Goal: Navigation & Orientation: Go to known website

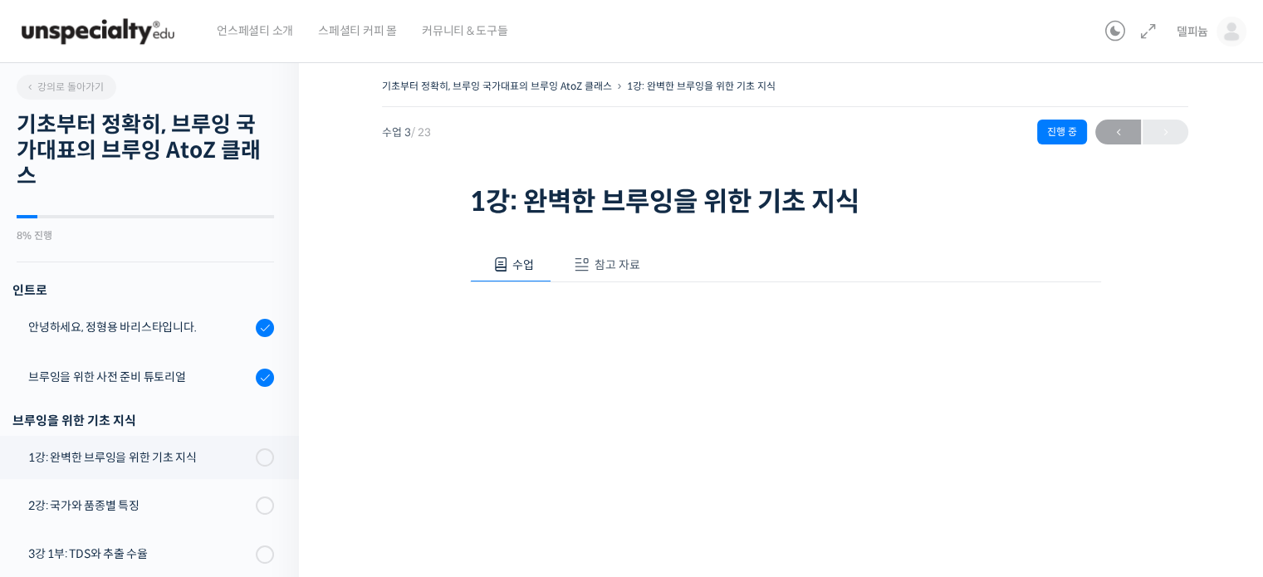
scroll to position [175, 0]
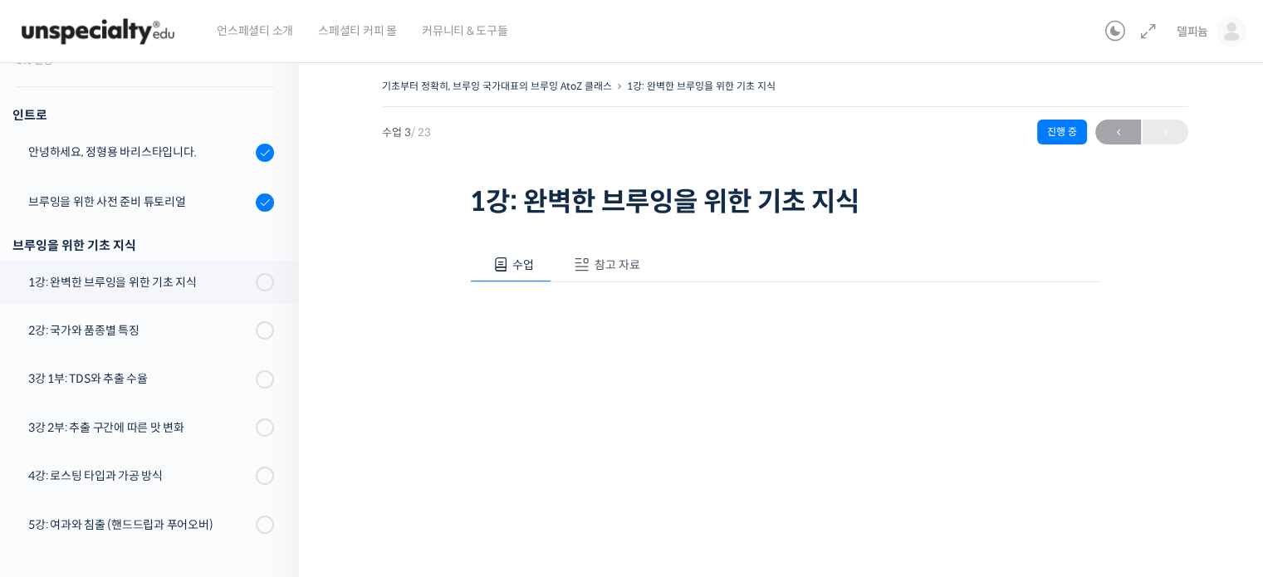
click at [91, 37] on img at bounding box center [98, 32] width 163 height 50
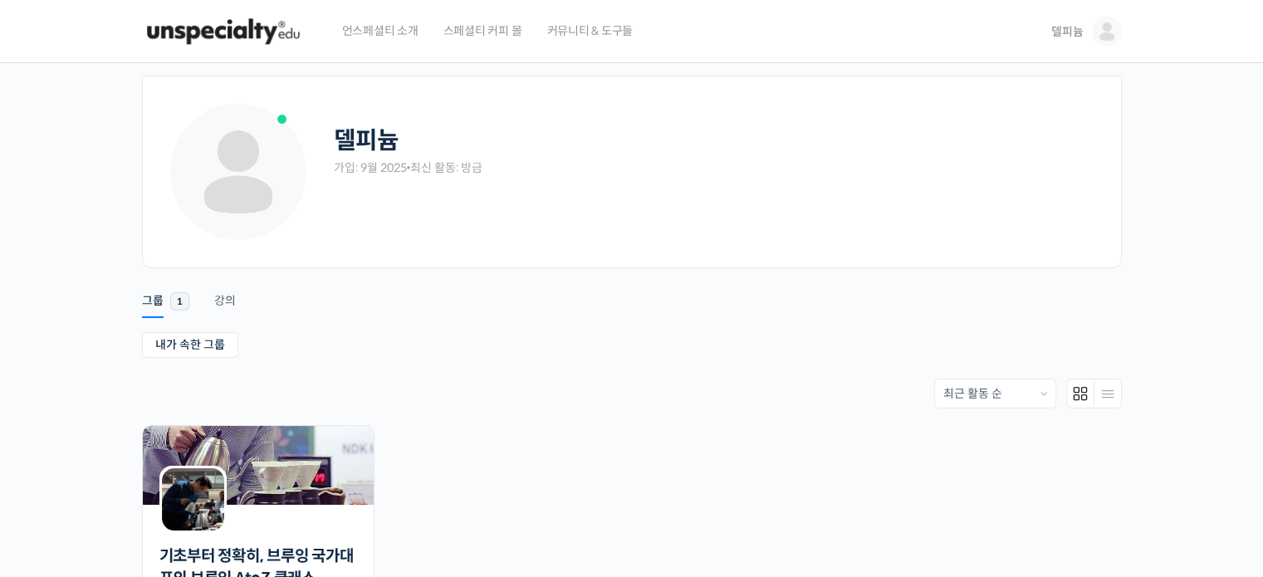
click at [1099, 32] on img at bounding box center [1107, 32] width 30 height 30
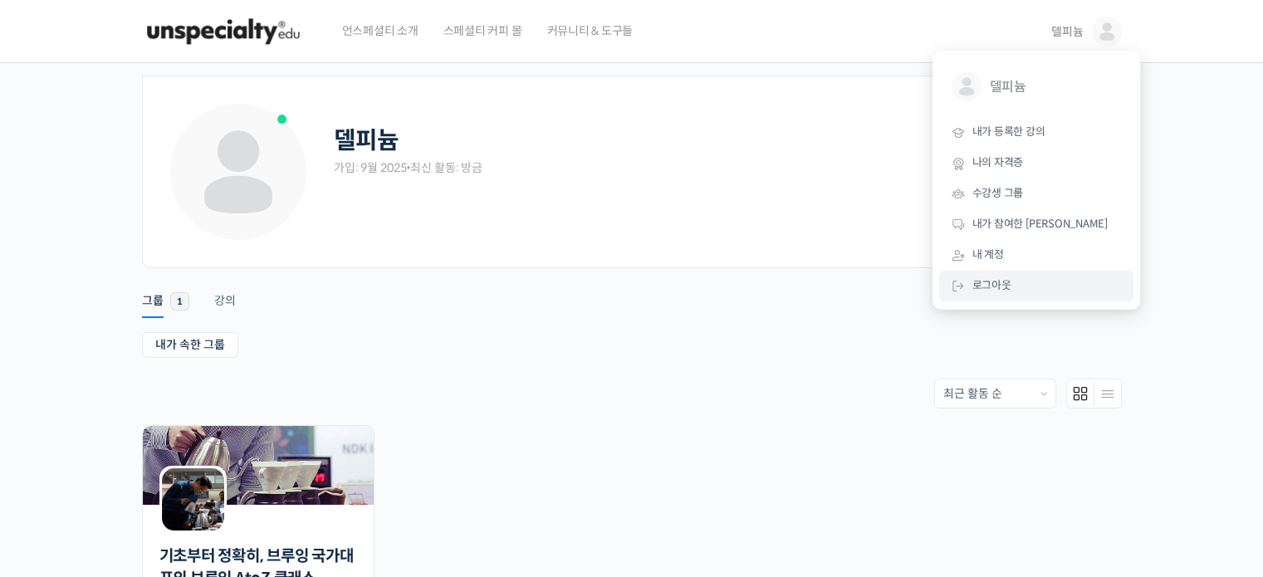
click at [989, 285] on span "로그아웃" at bounding box center [991, 285] width 39 height 14
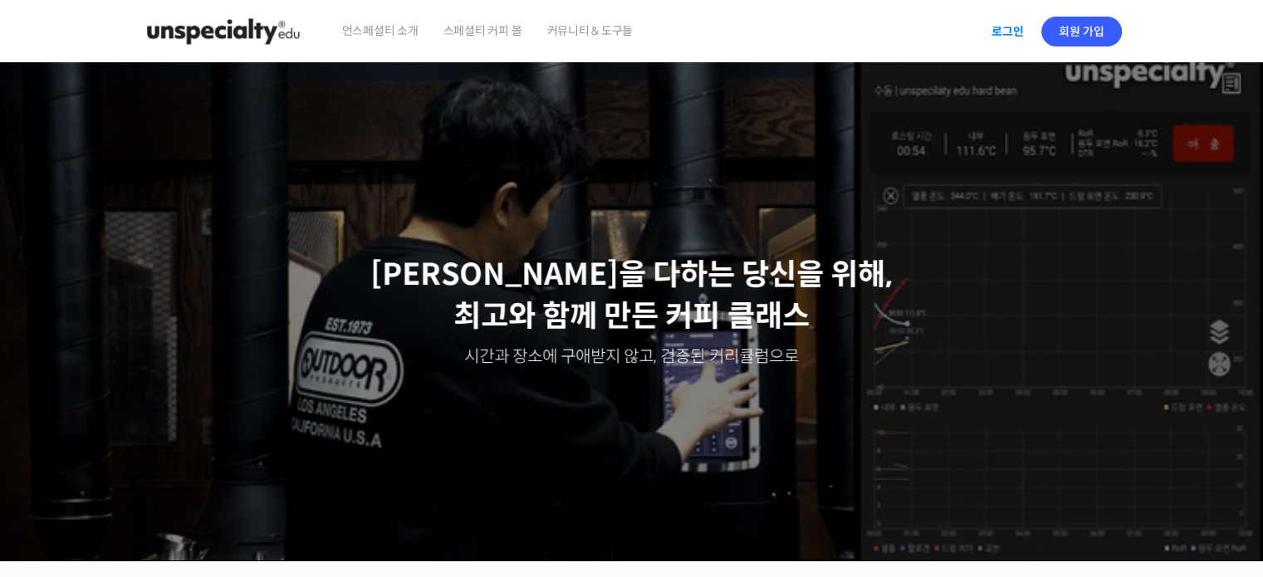
click at [1012, 29] on link "로그인" at bounding box center [1007, 31] width 52 height 38
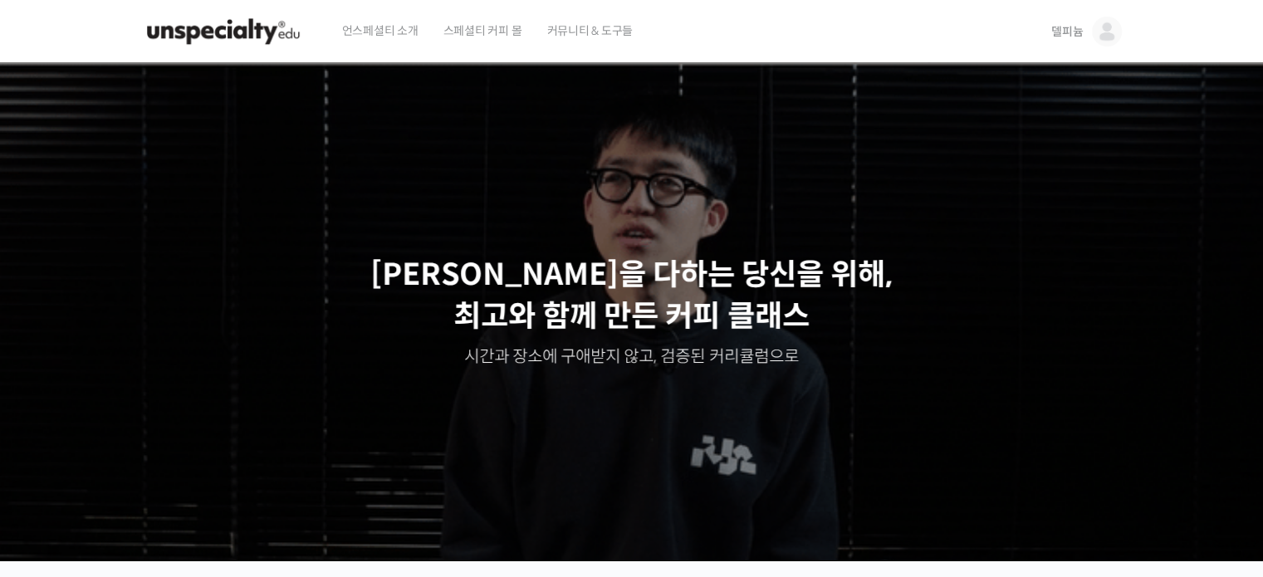
click at [259, 22] on img at bounding box center [223, 32] width 163 height 50
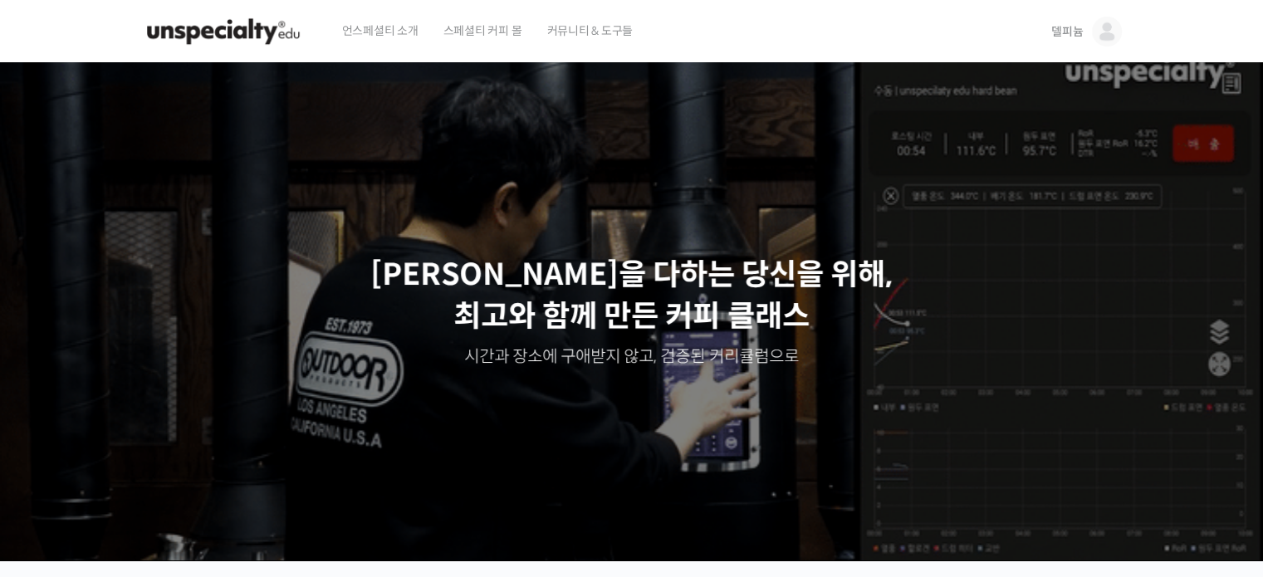
click at [495, 32] on span "스페셜티 커피 몰" at bounding box center [482, 30] width 79 height 63
